Goal: Task Accomplishment & Management: Manage account settings

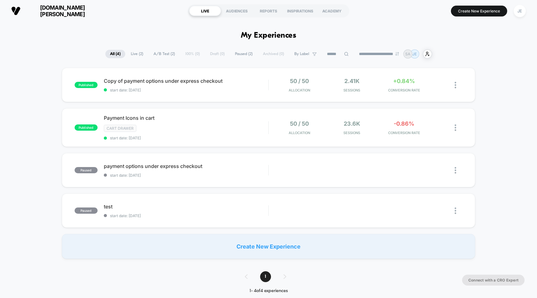
click at [70, 9] on span "[DOMAIN_NAME][PERSON_NAME]" at bounding box center [62, 10] width 75 height 13
click at [62, 8] on span "[DOMAIN_NAME][PERSON_NAME]" at bounding box center [62, 10] width 75 height 13
click at [62, 10] on span "[DOMAIN_NAME][PERSON_NAME]" at bounding box center [62, 10] width 75 height 13
click at [175, 82] on span "Copy of payment options under express checkout Click to edit experience details" at bounding box center [186, 81] width 165 height 6
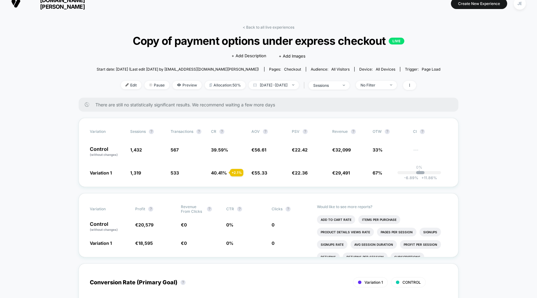
scroll to position [8, 0]
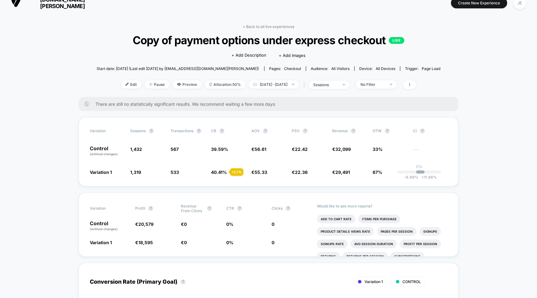
click at [385, 82] on div "No Filter" at bounding box center [373, 84] width 25 height 5
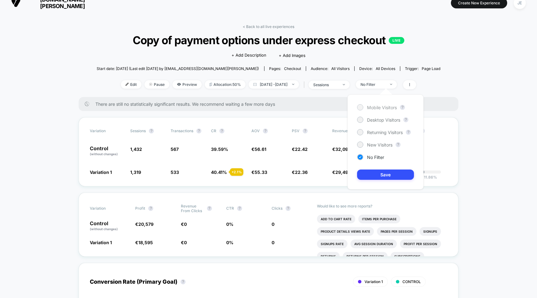
click at [379, 108] on span "Mobile Visitors" at bounding box center [382, 107] width 30 height 5
click at [378, 174] on button "Save" at bounding box center [385, 174] width 57 height 10
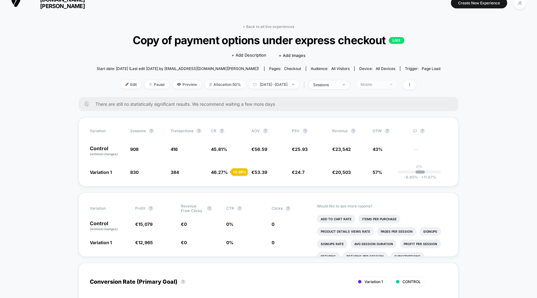
click at [385, 82] on div "Mobile" at bounding box center [373, 84] width 25 height 5
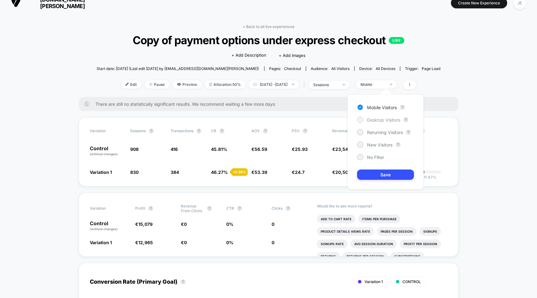
click at [379, 117] on span "Desktop Visitors" at bounding box center [383, 119] width 33 height 5
click at [391, 178] on button "Save" at bounding box center [385, 174] width 57 height 10
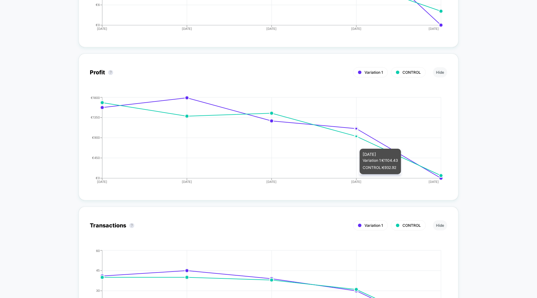
scroll to position [696, 0]
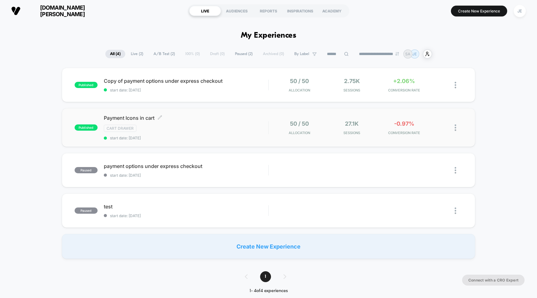
click at [214, 124] on div "Payment Icons in cart Click to edit experience details Click to edit experience…" at bounding box center [186, 127] width 165 height 25
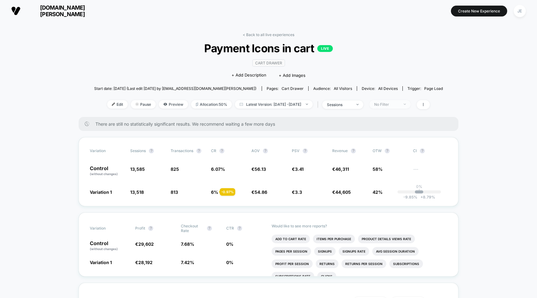
click at [394, 102] on div "No Filter" at bounding box center [386, 104] width 25 height 5
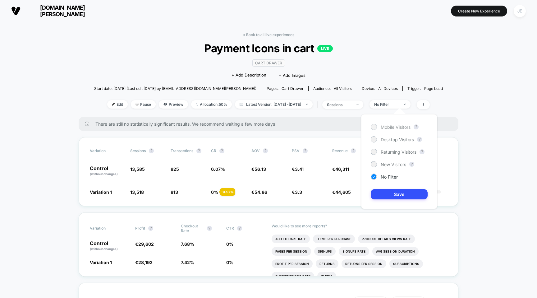
click at [391, 127] on span "Mobile Visitors" at bounding box center [396, 126] width 30 height 5
click at [397, 194] on button "Save" at bounding box center [399, 194] width 57 height 10
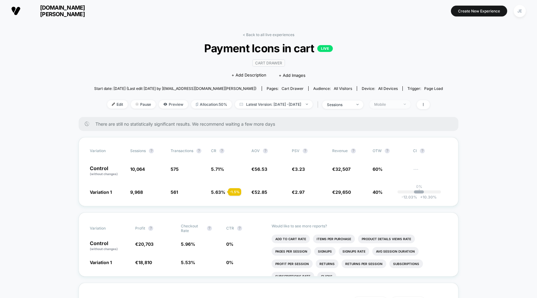
click at [401, 101] on span "Mobile" at bounding box center [390, 104] width 41 height 8
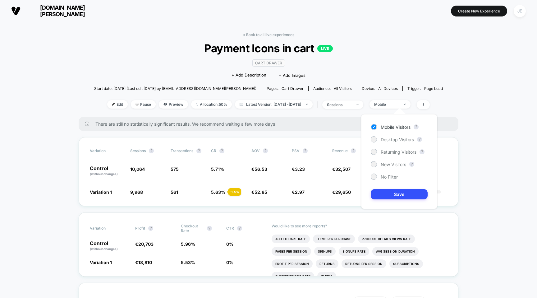
click at [395, 143] on div "Mobile Visitors ? Desktop Visitors ? Returning Visitors ? New Visitors ? No Fil…" at bounding box center [399, 161] width 76 height 95
click at [398, 140] on span "Desktop Visitors" at bounding box center [397, 139] width 33 height 5
click at [399, 194] on button "Save" at bounding box center [399, 194] width 57 height 10
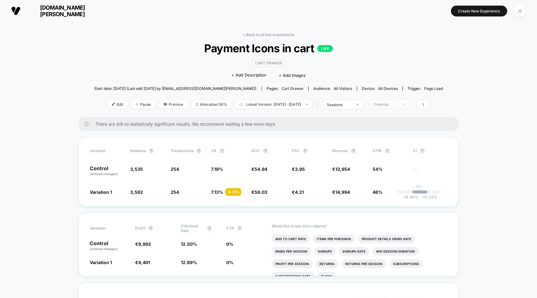
click at [410, 101] on span "Desktop" at bounding box center [390, 104] width 41 height 8
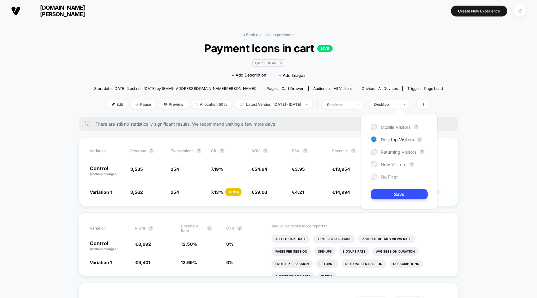
click at [390, 175] on span "No Filter" at bounding box center [389, 176] width 17 height 5
click at [394, 192] on button "Save" at bounding box center [399, 194] width 57 height 10
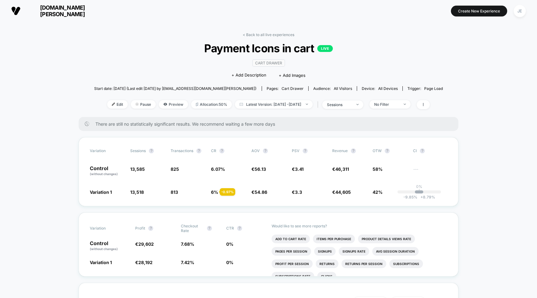
click at [65, 14] on span "[DOMAIN_NAME][PERSON_NAME]" at bounding box center [62, 10] width 75 height 13
